Goal: Task Accomplishment & Management: Use online tool/utility

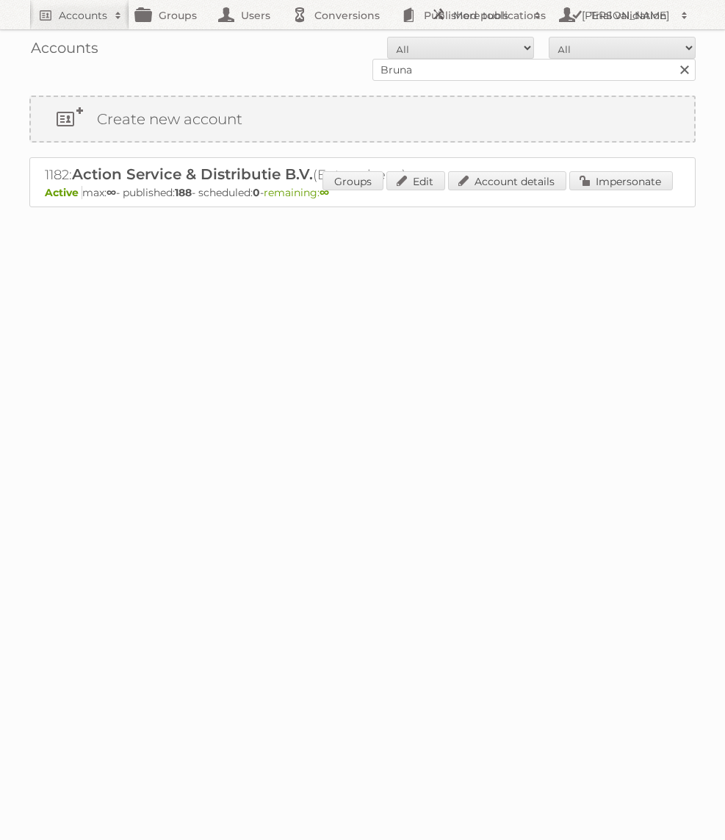
type input "Bruna"
click at [673, 59] on input "Search" at bounding box center [684, 70] width 22 height 22
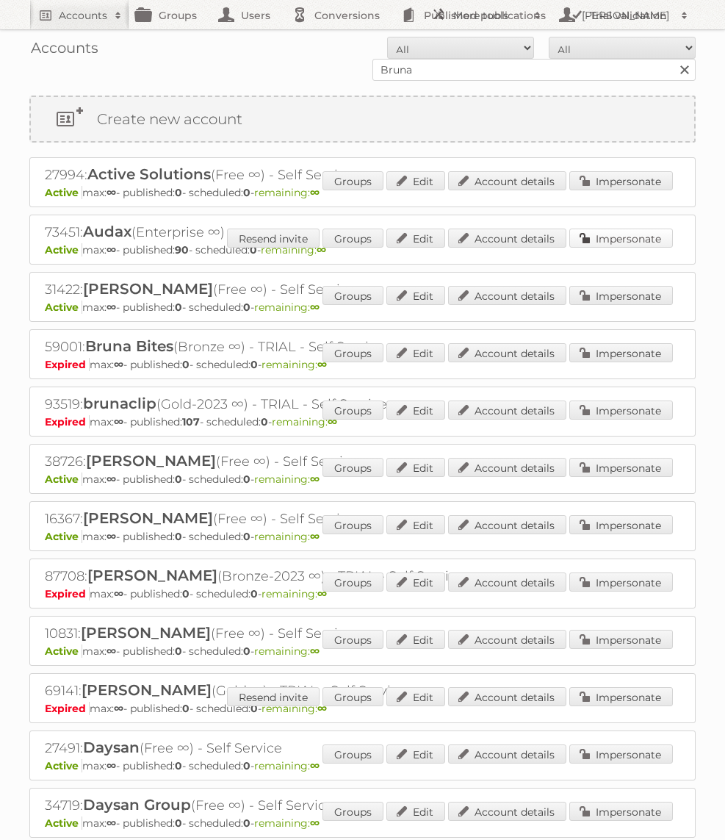
click at [595, 237] on link "Impersonate" at bounding box center [621, 238] width 104 height 19
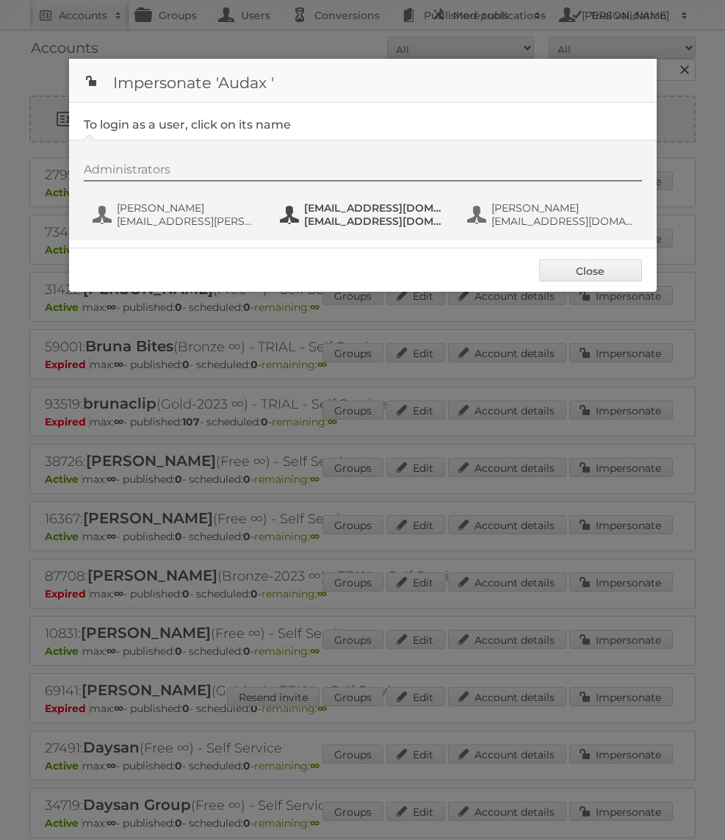
click at [392, 223] on span "[EMAIL_ADDRESS][DOMAIN_NAME]" at bounding box center [375, 221] width 143 height 13
